Goal: Transaction & Acquisition: Purchase product/service

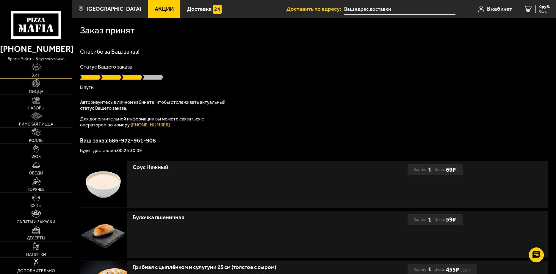
click at [61, 68] on link "Хит" at bounding box center [36, 70] width 72 height 16
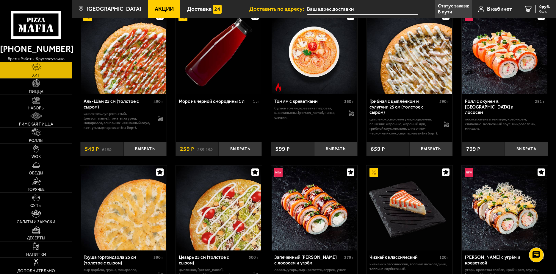
scroll to position [18, 0]
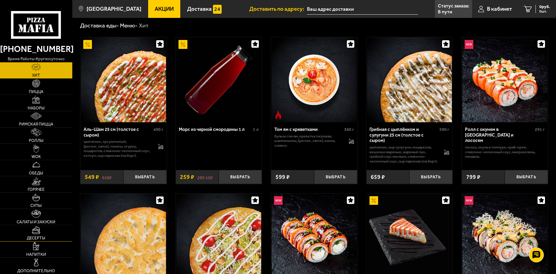
click at [35, 233] on img at bounding box center [36, 230] width 9 height 8
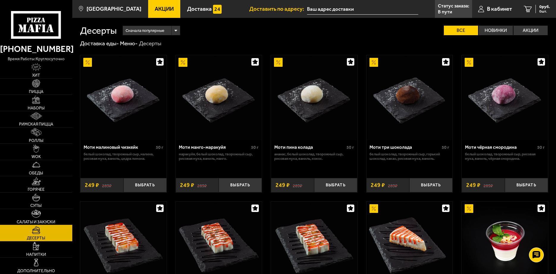
click at [60, 216] on link "Салаты и закуски" at bounding box center [36, 217] width 72 height 16
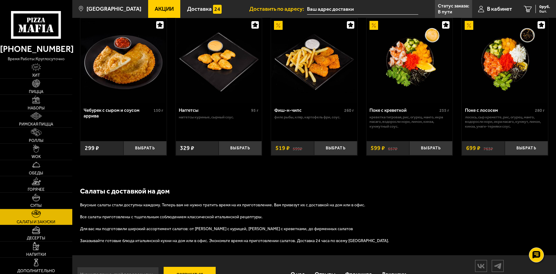
scroll to position [389, 0]
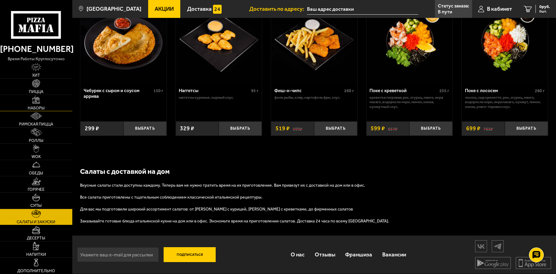
click at [34, 103] on img at bounding box center [36, 100] width 8 height 8
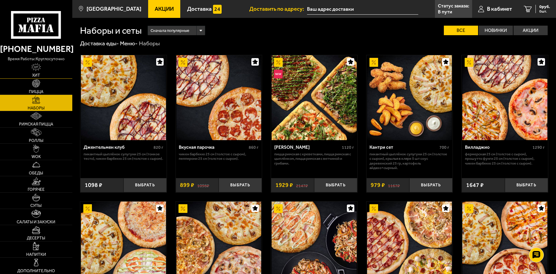
click at [42, 66] on link "Хит" at bounding box center [36, 70] width 72 height 16
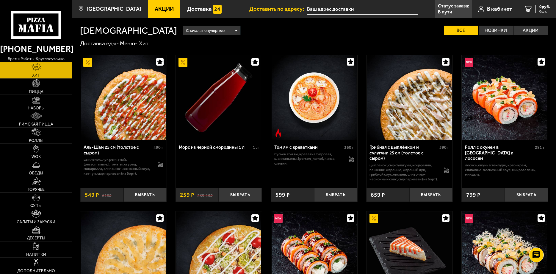
click at [44, 151] on link "WOK" at bounding box center [36, 151] width 72 height 16
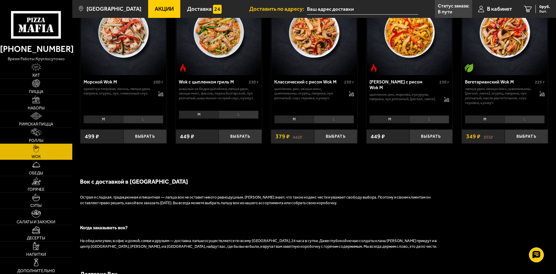
scroll to position [395, 0]
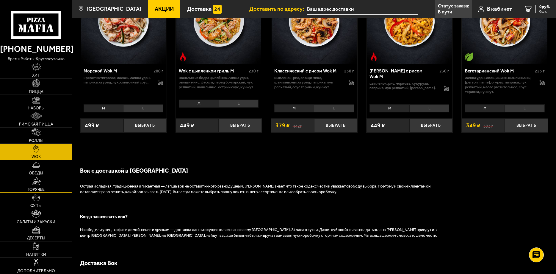
click at [24, 178] on link "Горячее" at bounding box center [36, 184] width 72 height 16
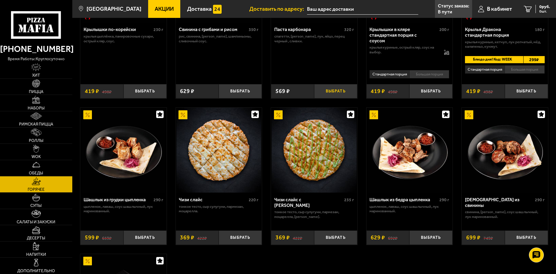
scroll to position [334, 0]
